Goal: Transaction & Acquisition: Purchase product/service

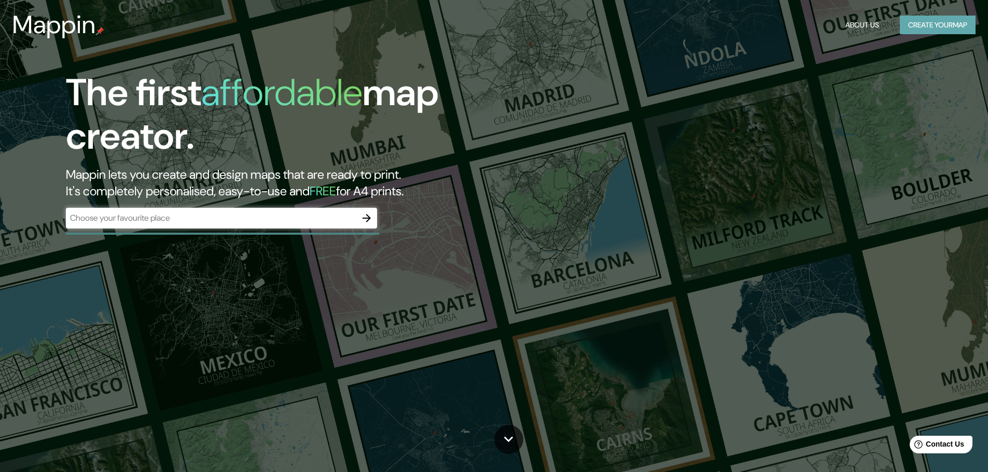
click at [919, 24] on button "Create your map" at bounding box center [938, 25] width 76 height 19
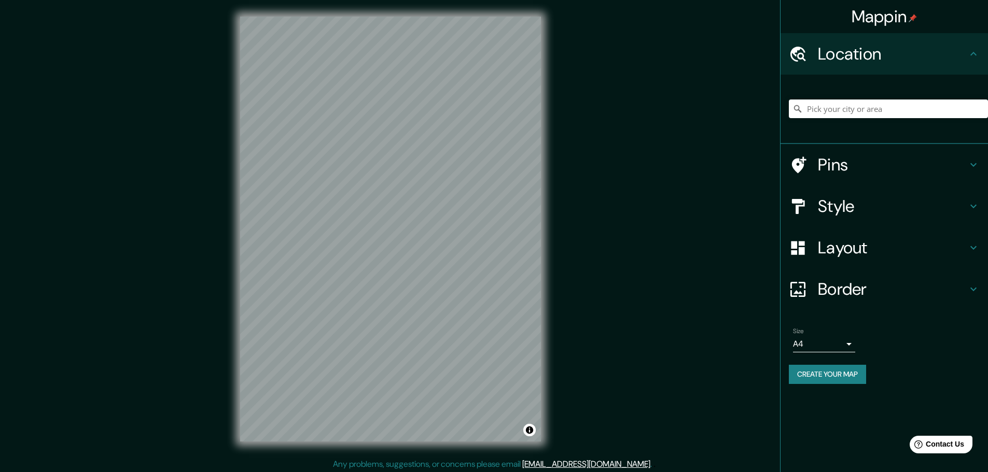
click at [239, 337] on div "© Mapbox © OpenStreetMap Improve this map" at bounding box center [391, 229] width 334 height 458
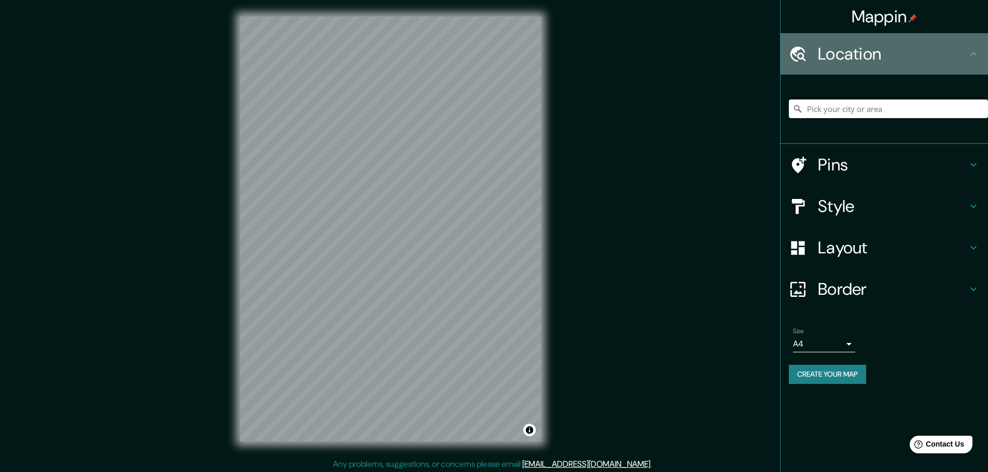
click at [897, 62] on h4 "Location" at bounding box center [892, 54] width 149 height 21
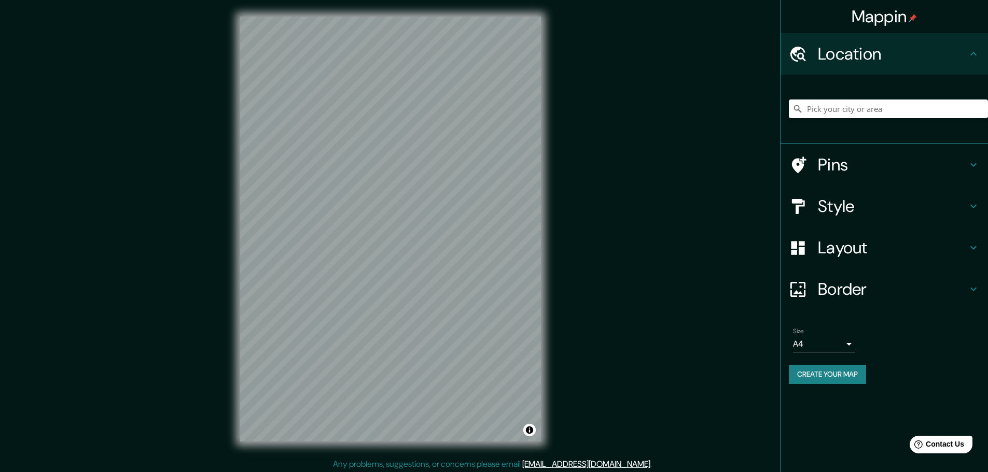
click at [848, 176] on div "Pins" at bounding box center [884, 164] width 207 height 41
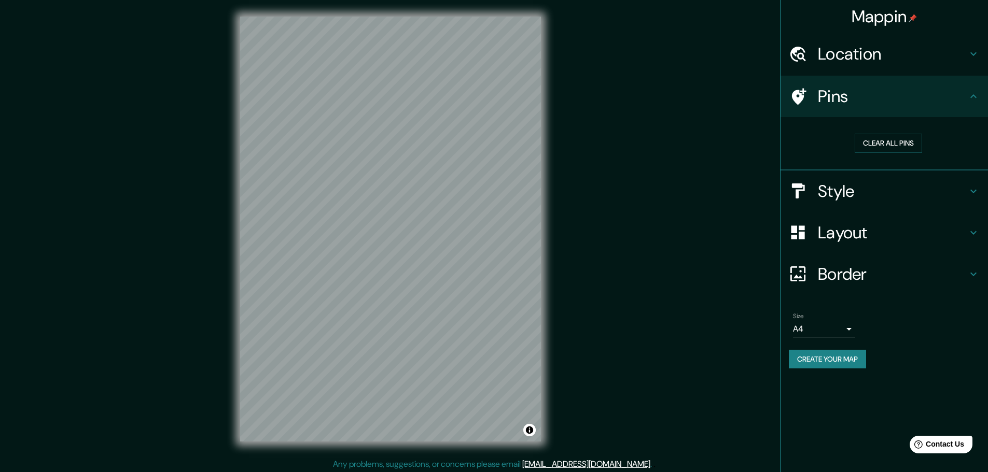
click at [857, 177] on div "Style" at bounding box center [884, 191] width 207 height 41
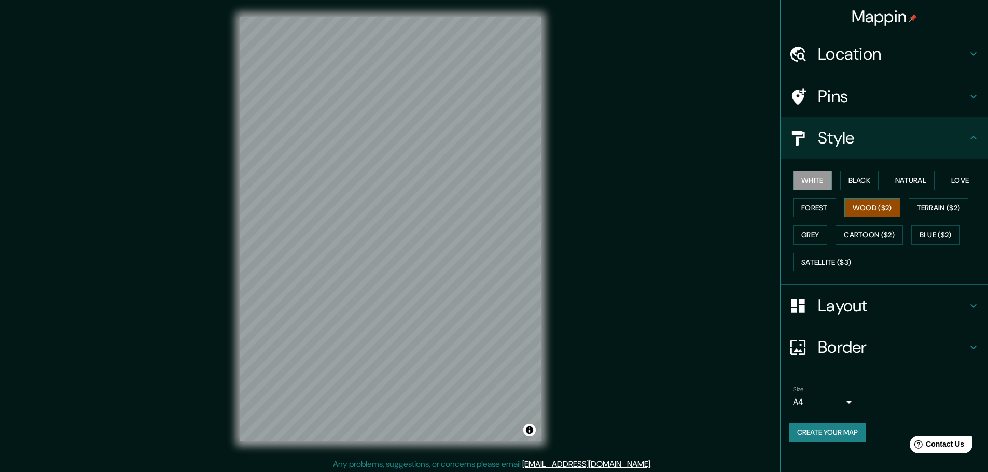
click at [868, 200] on button "Wood ($2)" at bounding box center [872, 208] width 56 height 19
click at [820, 215] on button "Forest" at bounding box center [814, 208] width 43 height 19
click at [816, 232] on button "Grey" at bounding box center [810, 235] width 34 height 19
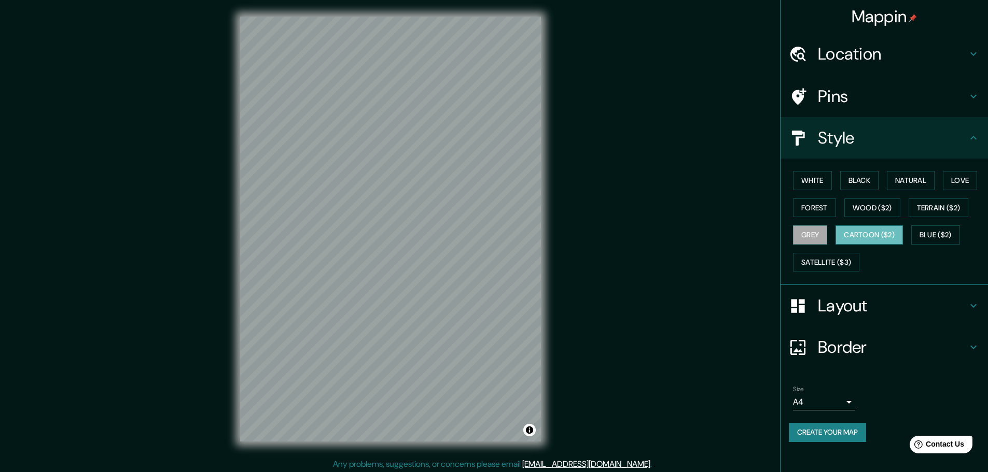
click at [871, 226] on button "Cartoon ($2)" at bounding box center [869, 235] width 67 height 19
click at [960, 231] on button "Blue ($2)" at bounding box center [935, 235] width 49 height 19
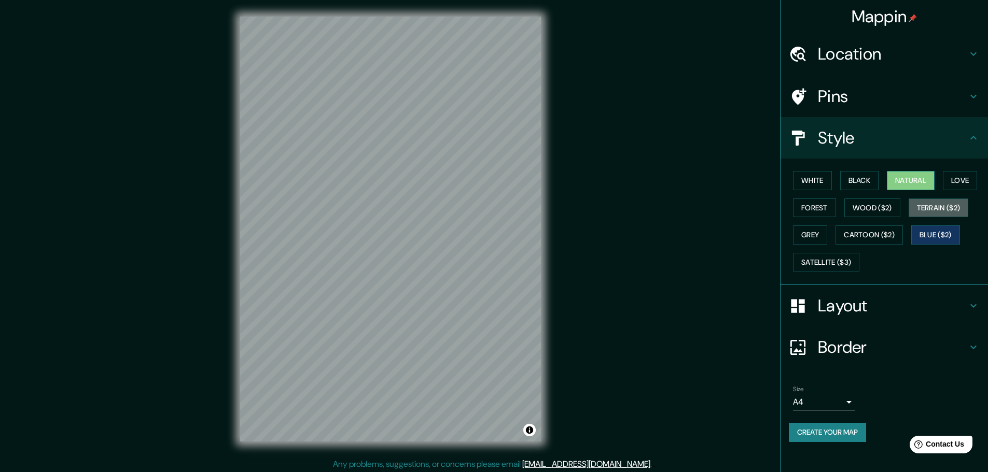
drag, startPoint x: 954, startPoint y: 206, endPoint x: 914, endPoint y: 172, distance: 51.9
click at [953, 206] on button "Terrain ($2)" at bounding box center [939, 208] width 60 height 19
